Goal: Transaction & Acquisition: Book appointment/travel/reservation

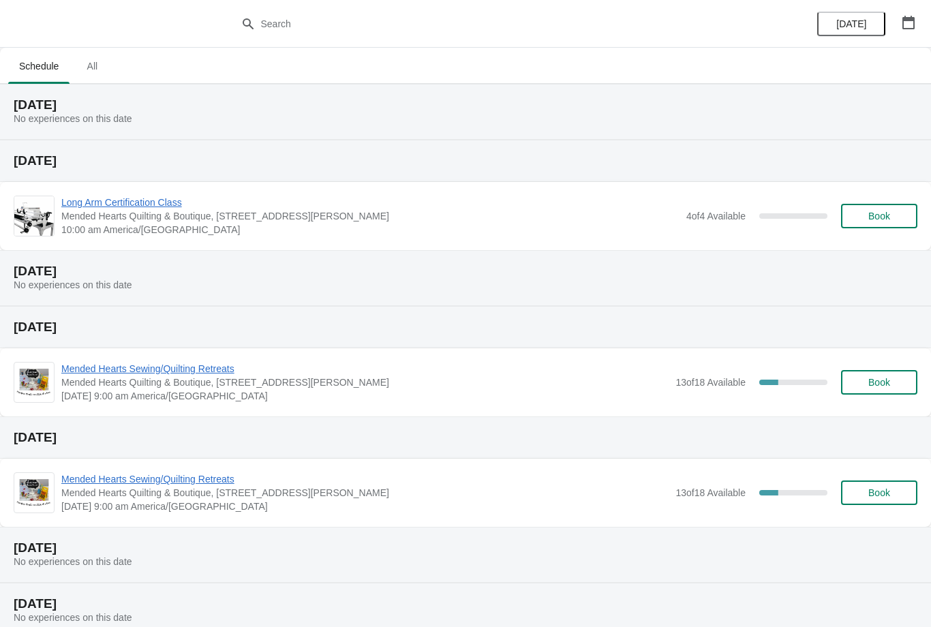
click at [101, 78] on span "All" at bounding box center [92, 66] width 34 height 25
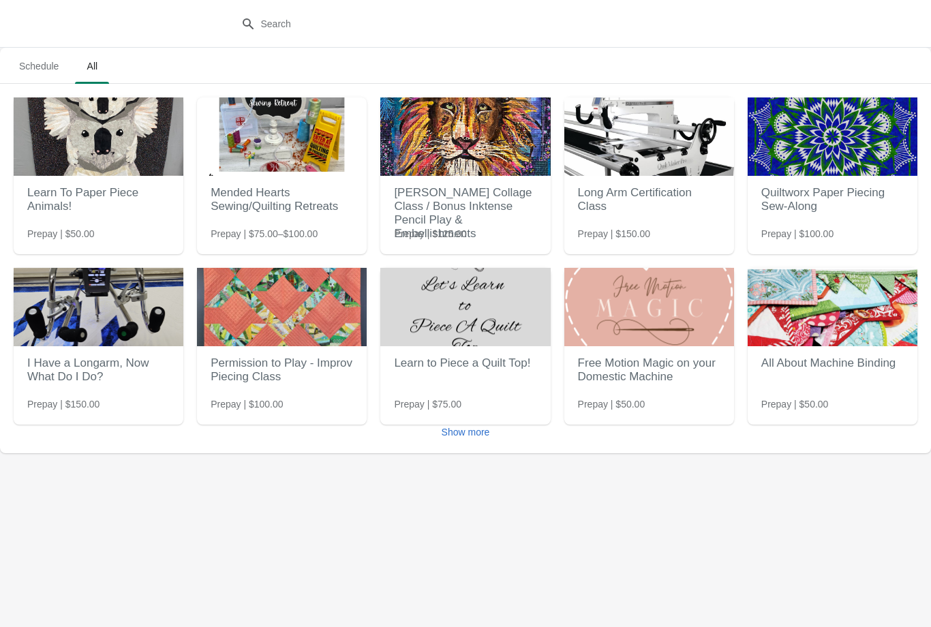
click at [479, 444] on button "Show more" at bounding box center [465, 432] width 59 height 25
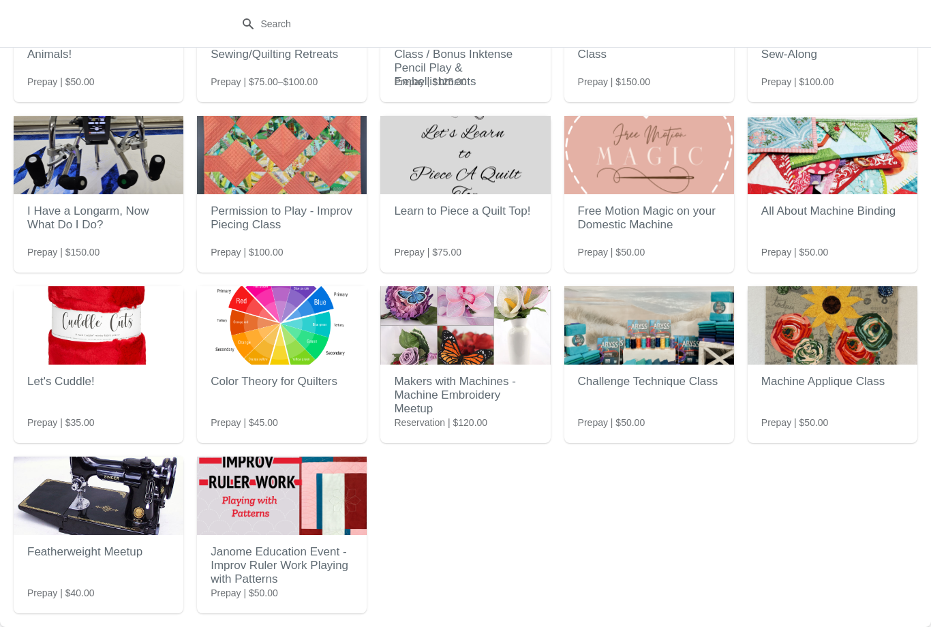
scroll to position [152, 0]
click at [282, 468] on img at bounding box center [282, 496] width 170 height 78
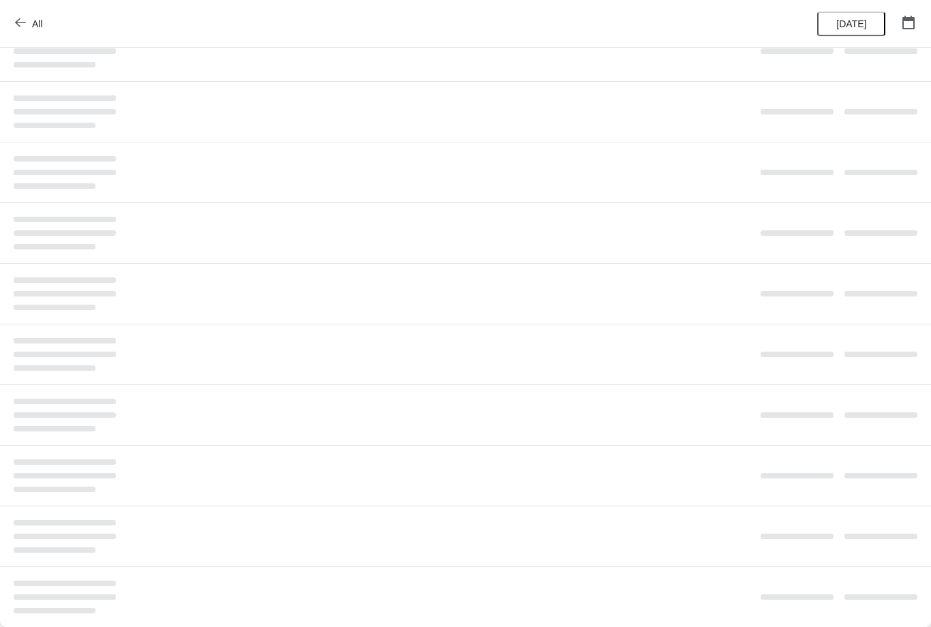
scroll to position [0, 0]
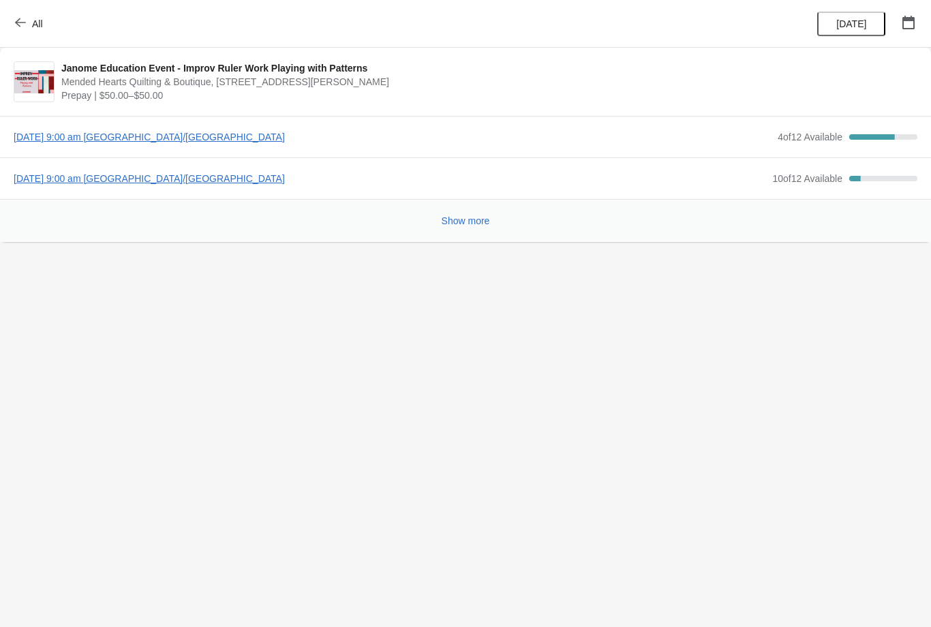
click at [156, 139] on span "[DATE] 9:00 am [GEOGRAPHIC_DATA]/[GEOGRAPHIC_DATA]" at bounding box center [392, 137] width 757 height 14
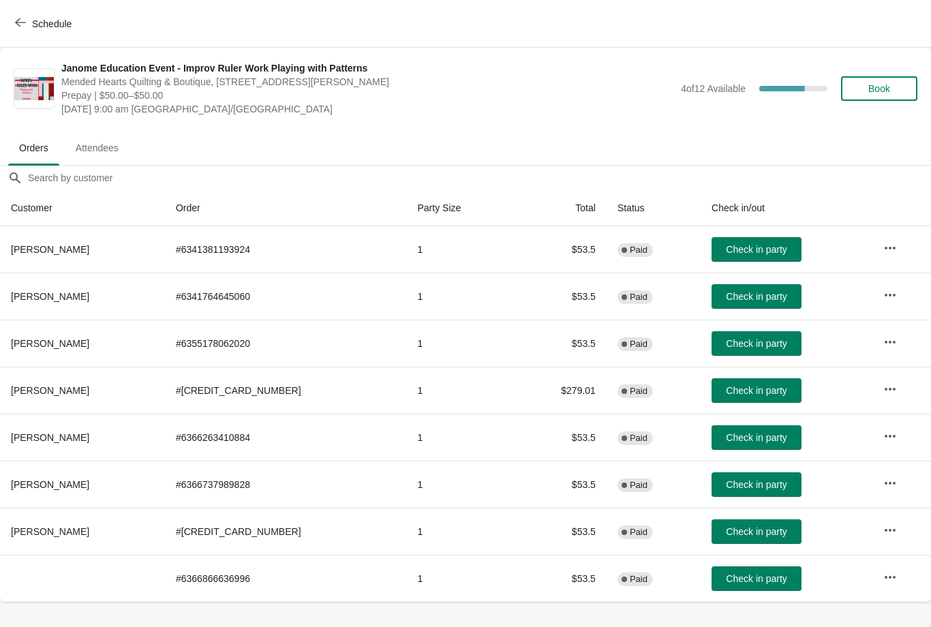
click at [867, 84] on span "Book" at bounding box center [879, 88] width 52 height 11
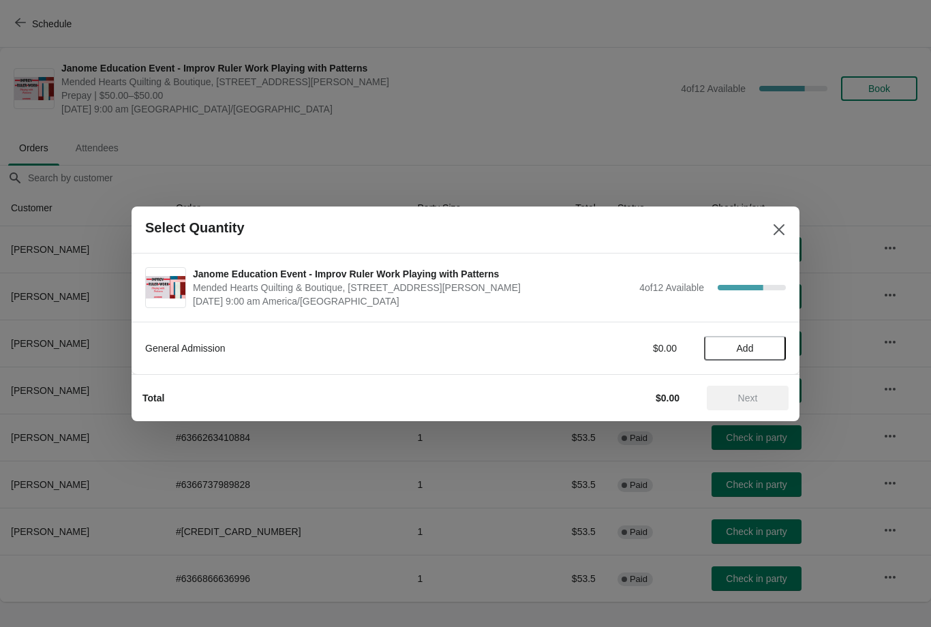
click at [745, 339] on button "Add" at bounding box center [745, 348] width 82 height 25
click at [760, 336] on div "General Admission $50.00 1" at bounding box center [465, 348] width 641 height 25
click at [762, 337] on div "General Admission $50.00 1" at bounding box center [465, 348] width 641 height 25
click at [762, 347] on icon at bounding box center [768, 348] width 14 height 14
click at [742, 399] on span "Next" at bounding box center [748, 398] width 20 height 11
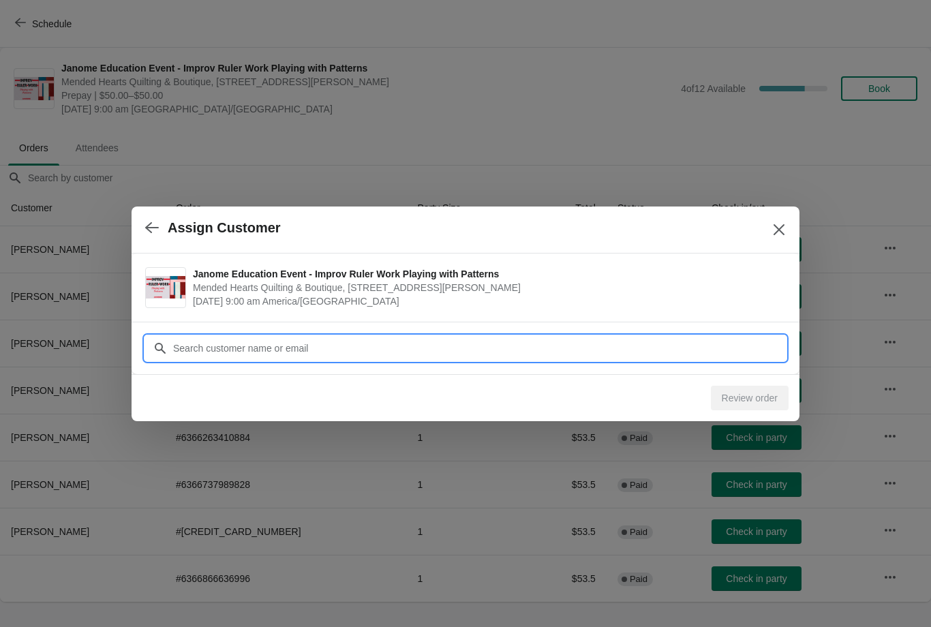
click at [363, 337] on input "Customer" at bounding box center [479, 348] width 614 height 25
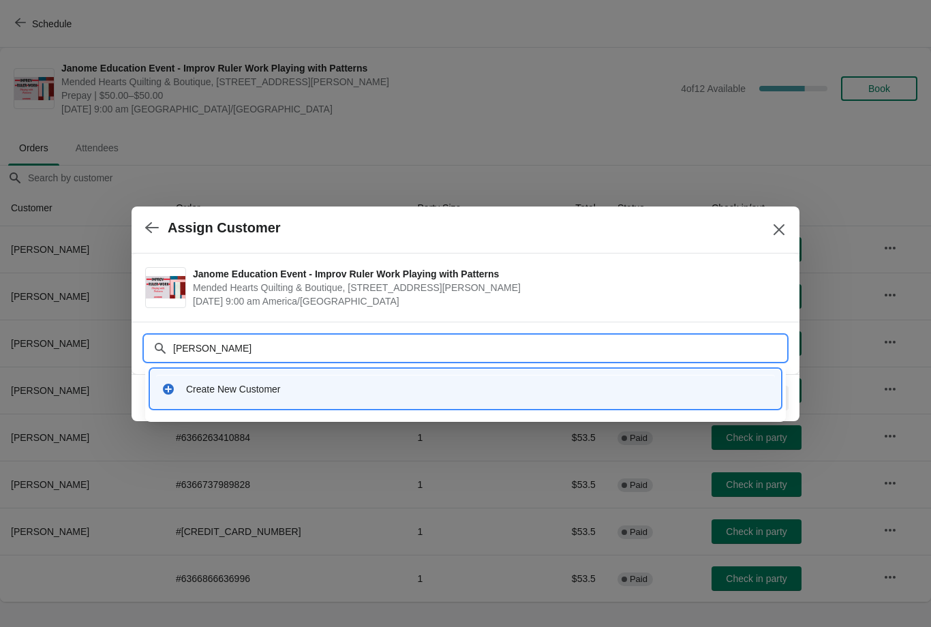
type input "[PERSON_NAME]"
click at [168, 384] on icon at bounding box center [168, 389] width 11 height 11
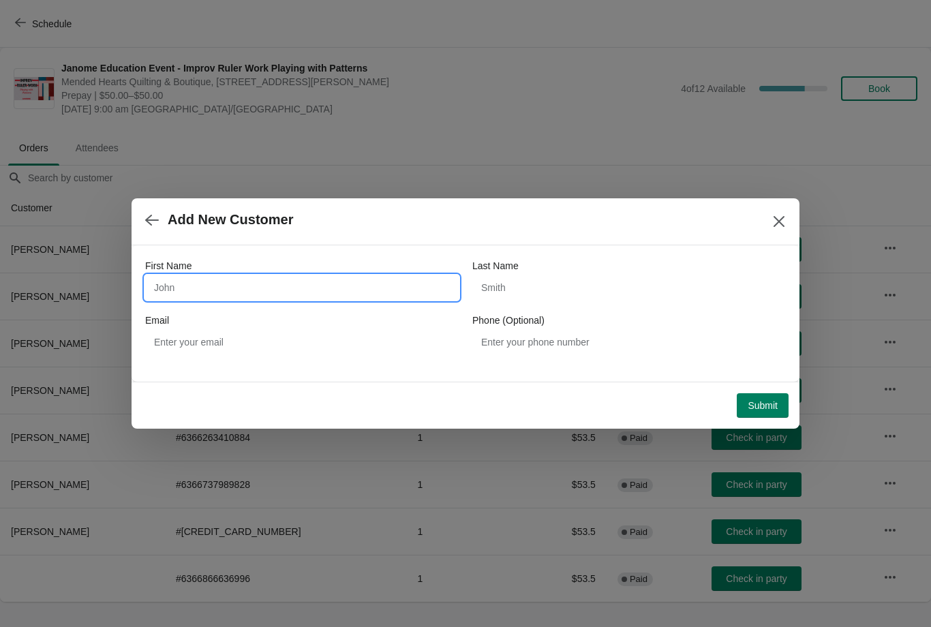
click at [190, 281] on input "First Name" at bounding box center [302, 287] width 314 height 25
type input "[PERSON_NAME]"
click at [490, 277] on input "Last Name" at bounding box center [629, 287] width 314 height 25
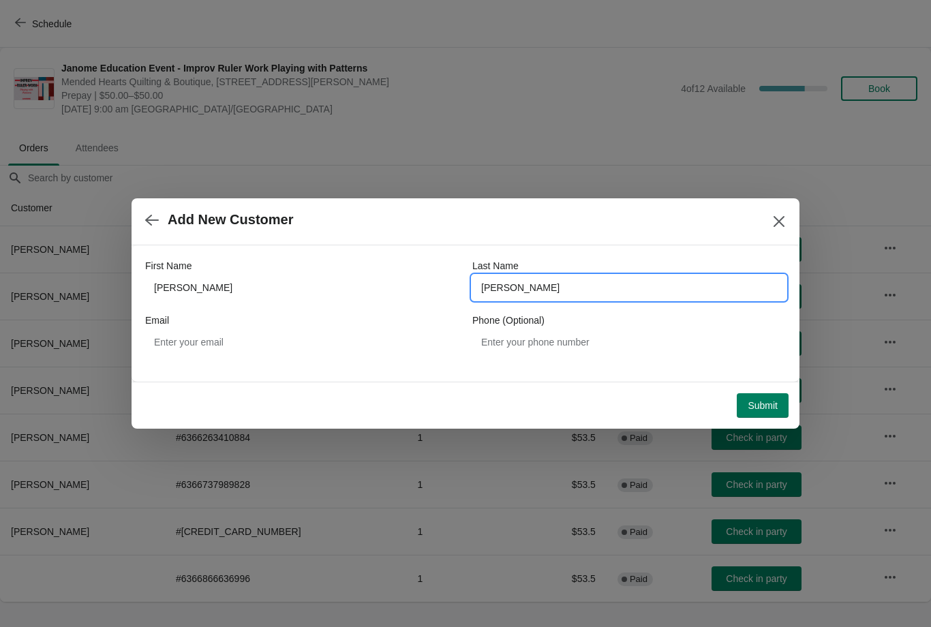
type input "[PERSON_NAME]"
click at [761, 412] on button "Submit" at bounding box center [763, 405] width 52 height 25
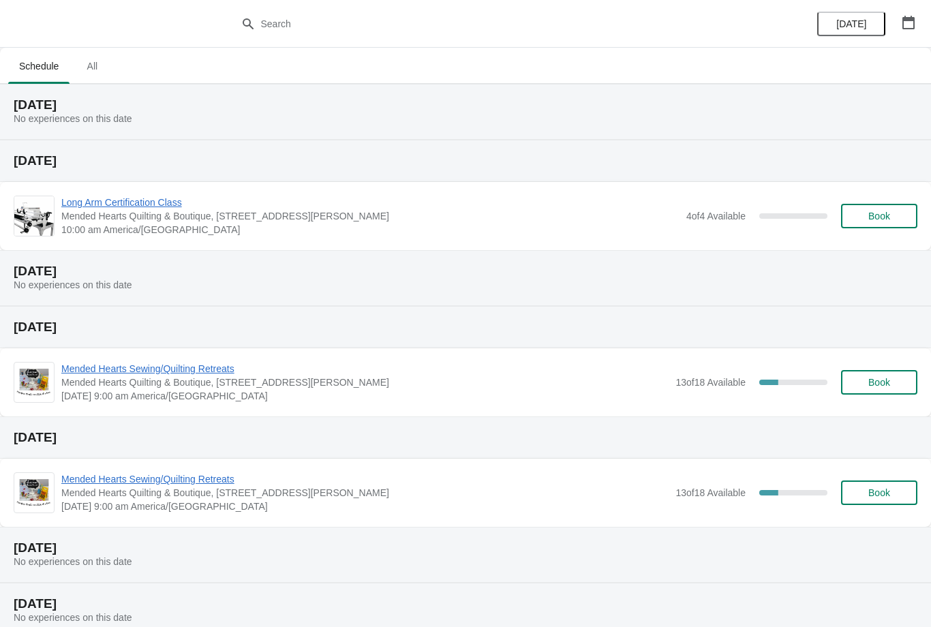
click at [87, 55] on span "All" at bounding box center [92, 66] width 34 height 25
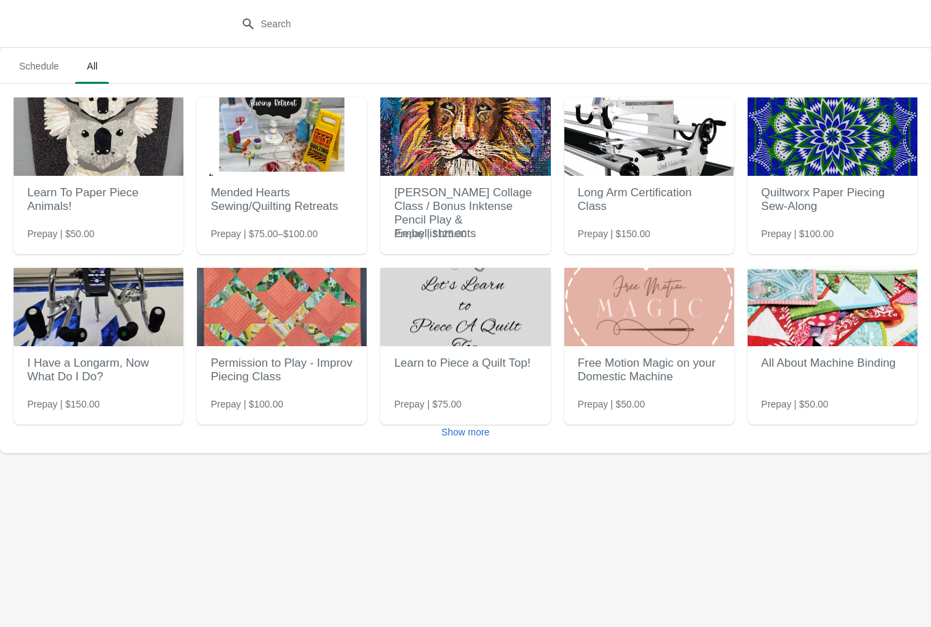
click at [472, 432] on span "Show more" at bounding box center [466, 432] width 48 height 11
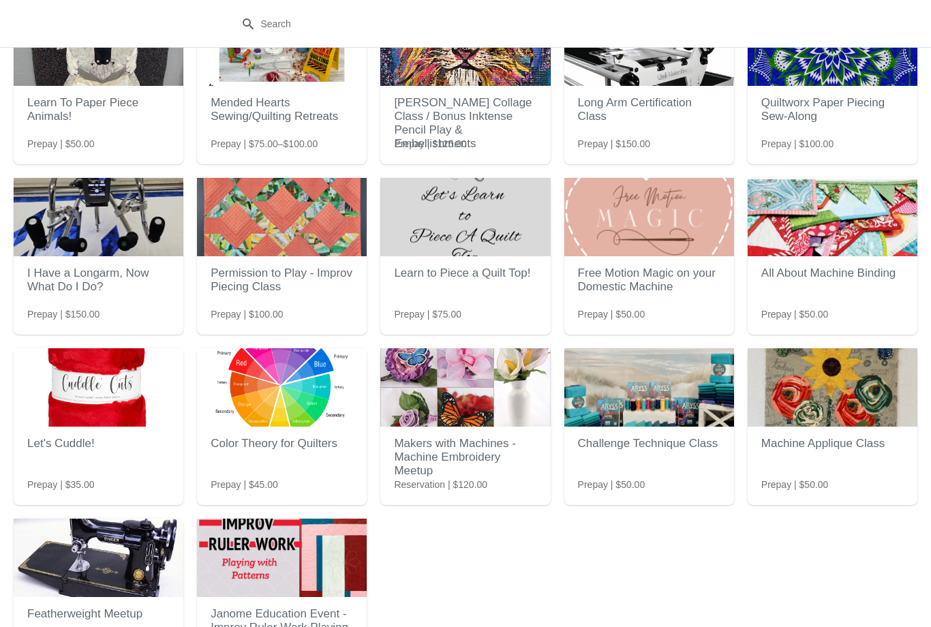
click at [294, 534] on img at bounding box center [282, 558] width 170 height 78
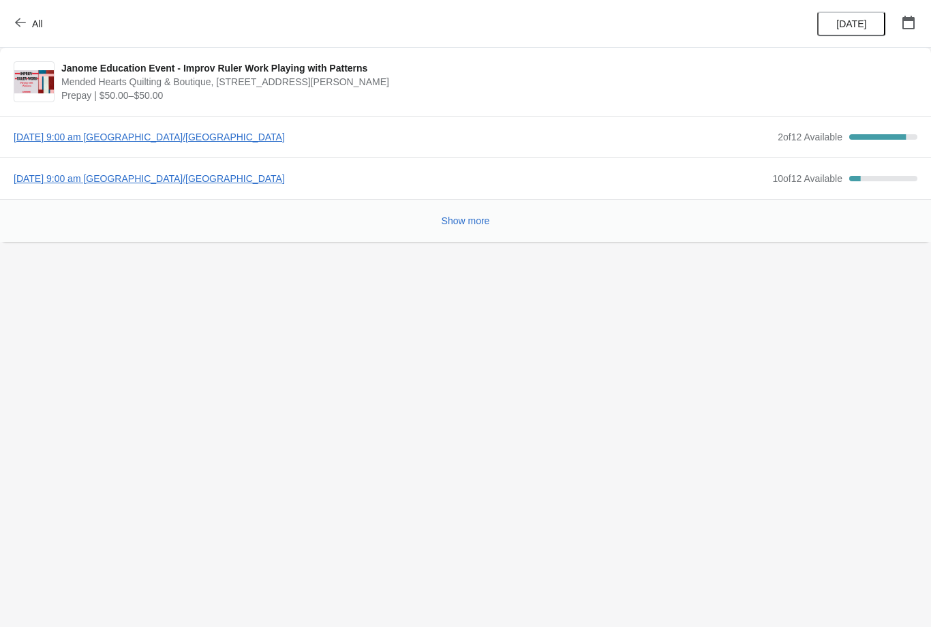
click at [322, 132] on span "[DATE] 9:00 am [GEOGRAPHIC_DATA]/[GEOGRAPHIC_DATA]" at bounding box center [392, 137] width 757 height 14
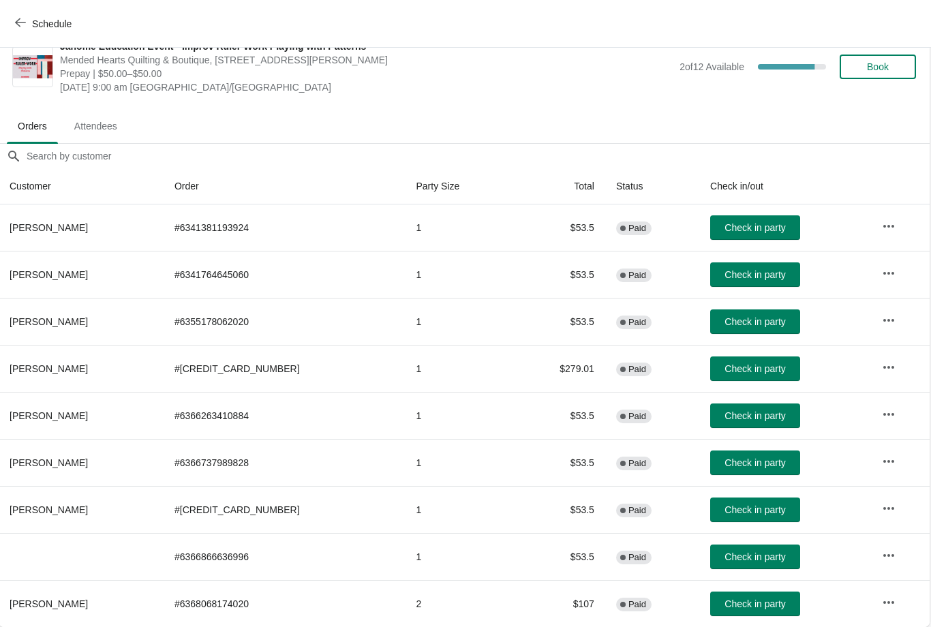
scroll to position [22, 1]
click at [202, 548] on td "# 6366866636996" at bounding box center [285, 556] width 242 height 47
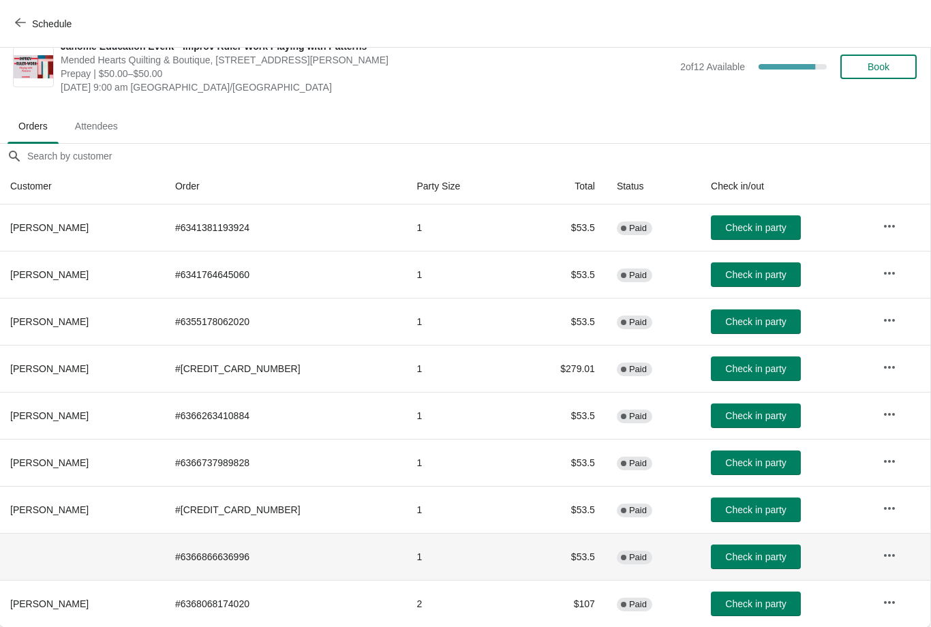
click at [888, 556] on icon "button" at bounding box center [890, 556] width 14 height 14
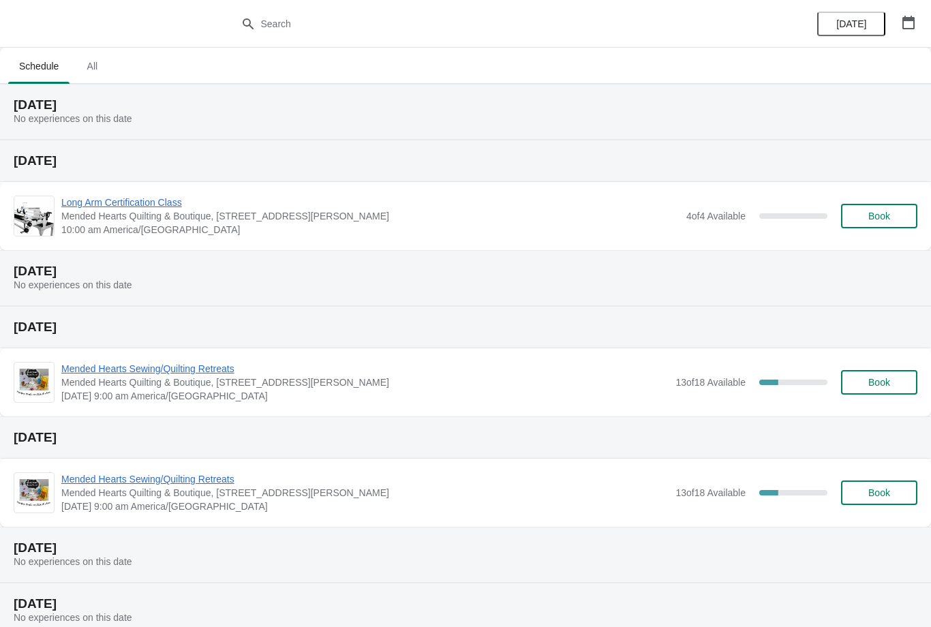
click at [85, 58] on span "All" at bounding box center [92, 66] width 34 height 25
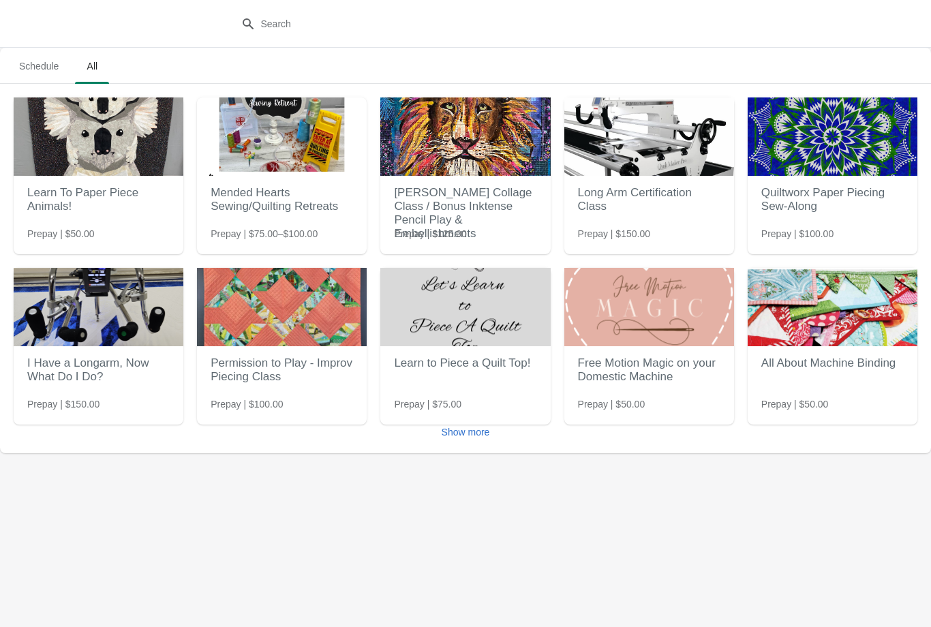
click at [468, 437] on span "Show more" at bounding box center [466, 432] width 48 height 11
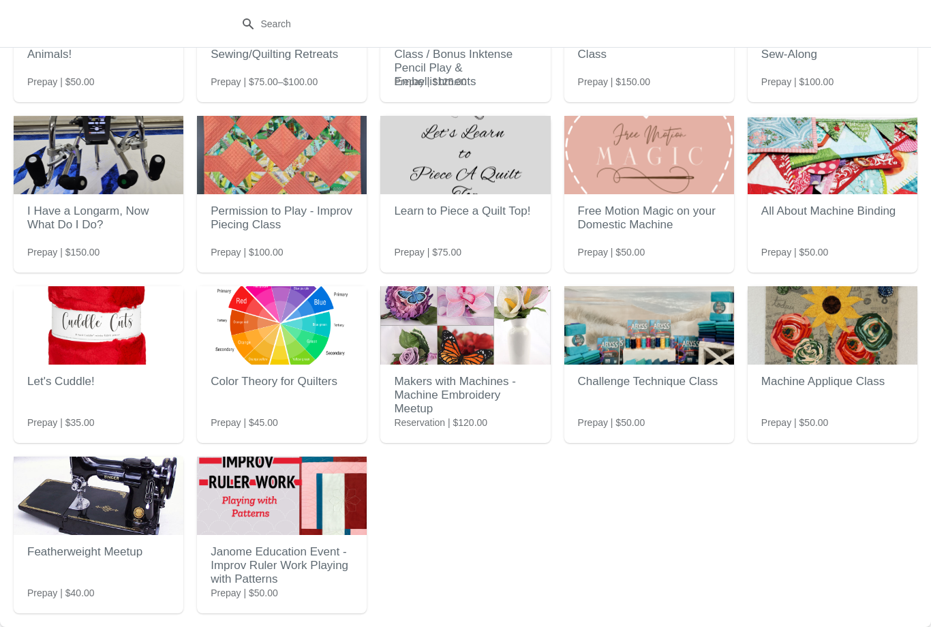
scroll to position [152, 0]
click at [318, 548] on h2 "Janome Education Event - Improv Ruler Work Playing with Patterns" at bounding box center [282, 566] width 142 height 55
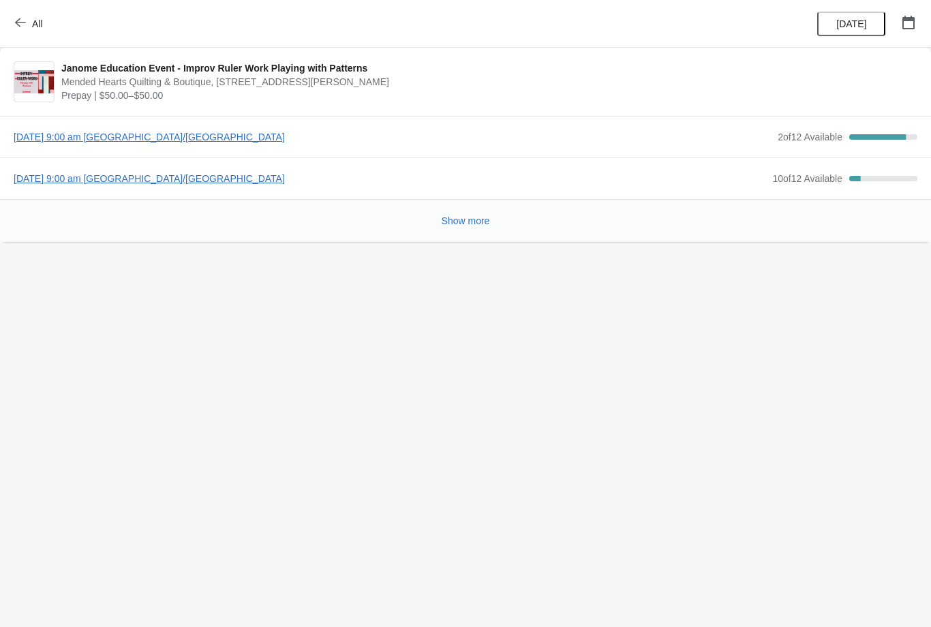
click at [772, 181] on span "10 of 12 Available" at bounding box center [807, 178] width 70 height 11
click at [224, 174] on span "[DATE] 9:00 am [GEOGRAPHIC_DATA]/[GEOGRAPHIC_DATA]" at bounding box center [390, 179] width 752 height 14
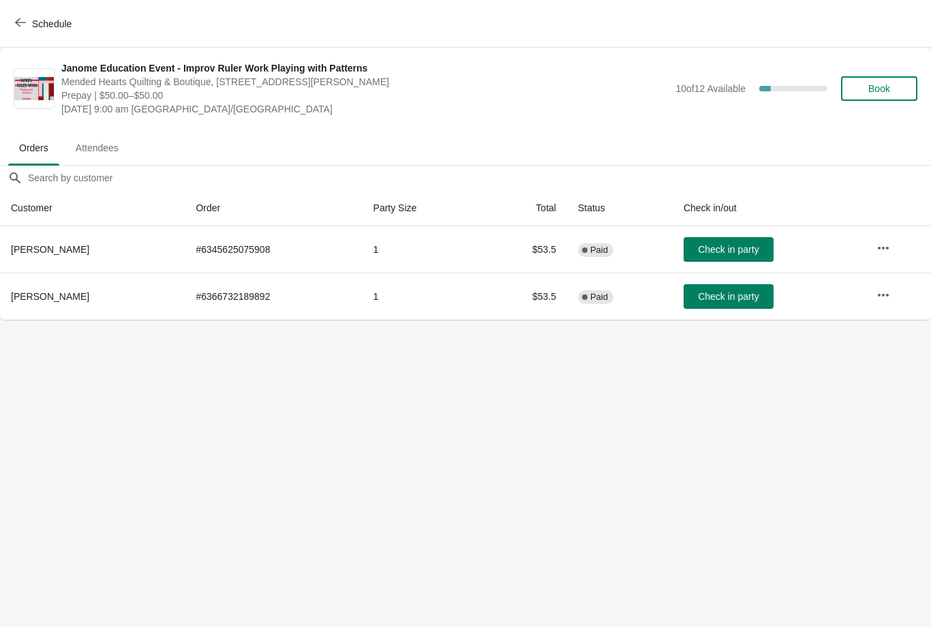
click at [14, 12] on button "Schedule" at bounding box center [45, 24] width 76 height 25
